Goal: Task Accomplishment & Management: Complete application form

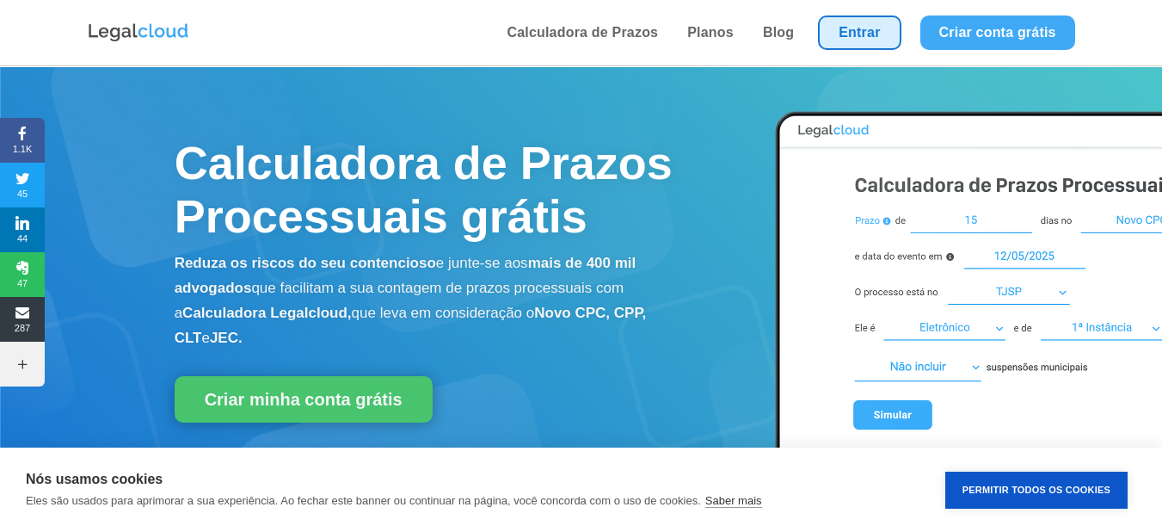
click at [854, 34] on link "Entrar" at bounding box center [859, 32] width 83 height 34
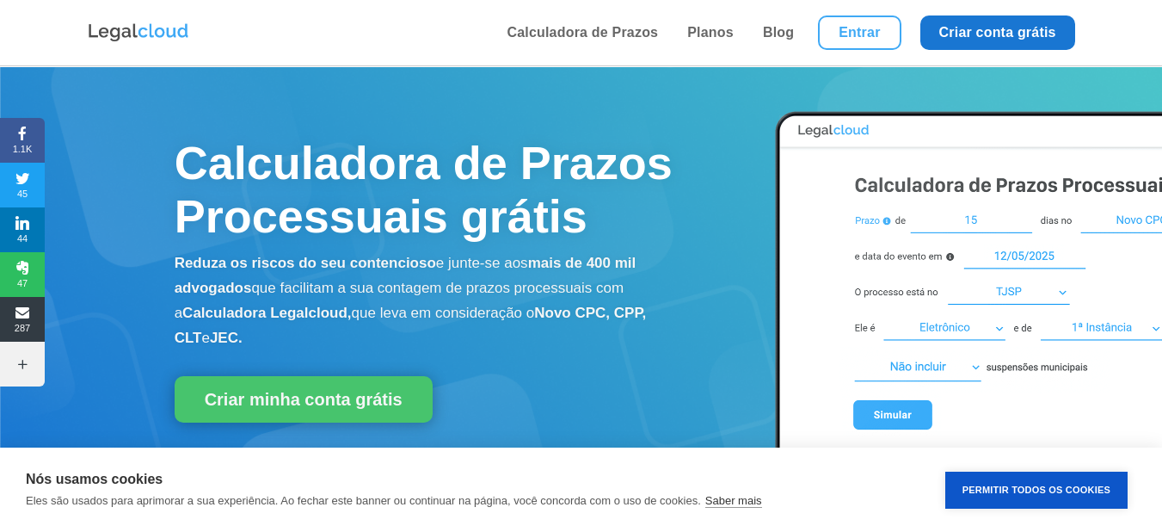
click at [1003, 40] on link "Criar conta grátis" at bounding box center [997, 32] width 155 height 34
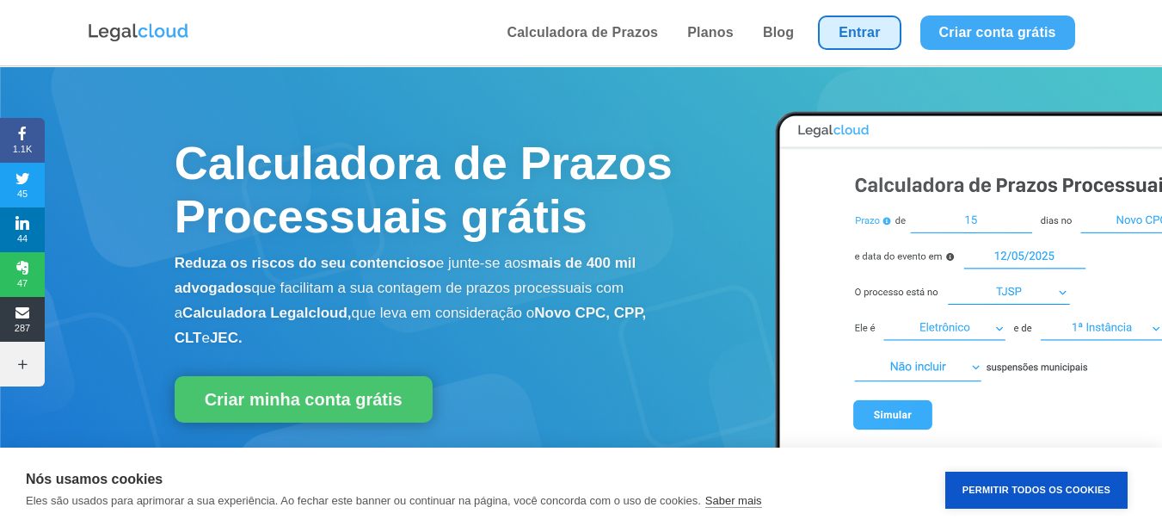
click at [856, 28] on link "Entrar" at bounding box center [859, 32] width 83 height 34
